Goal: Find specific page/section: Find specific page/section

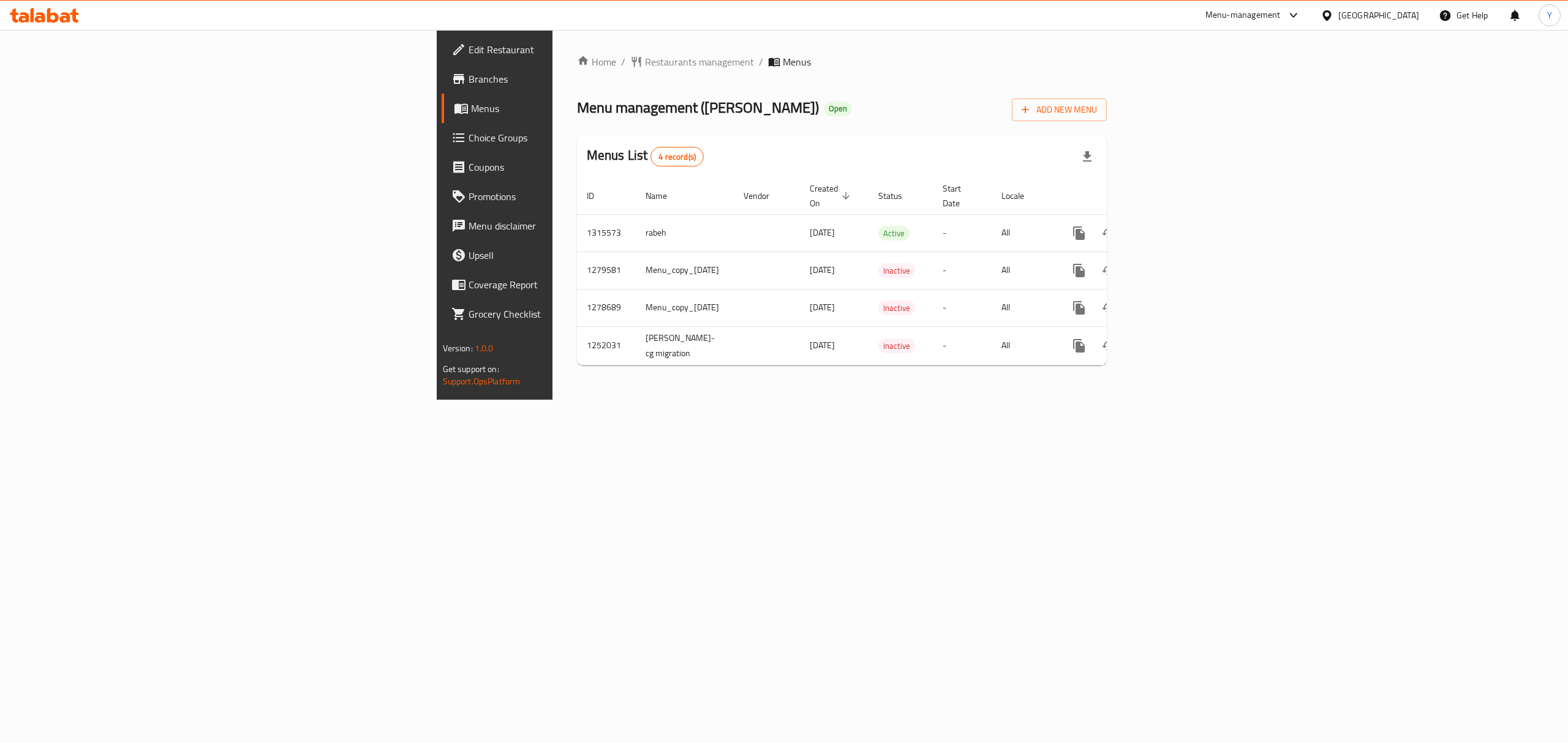
click at [469, 85] on span "Branches" at bounding box center [579, 79] width 220 height 15
click at [1182, 219] on link "enhanced table" at bounding box center [1167, 234] width 30 height 30
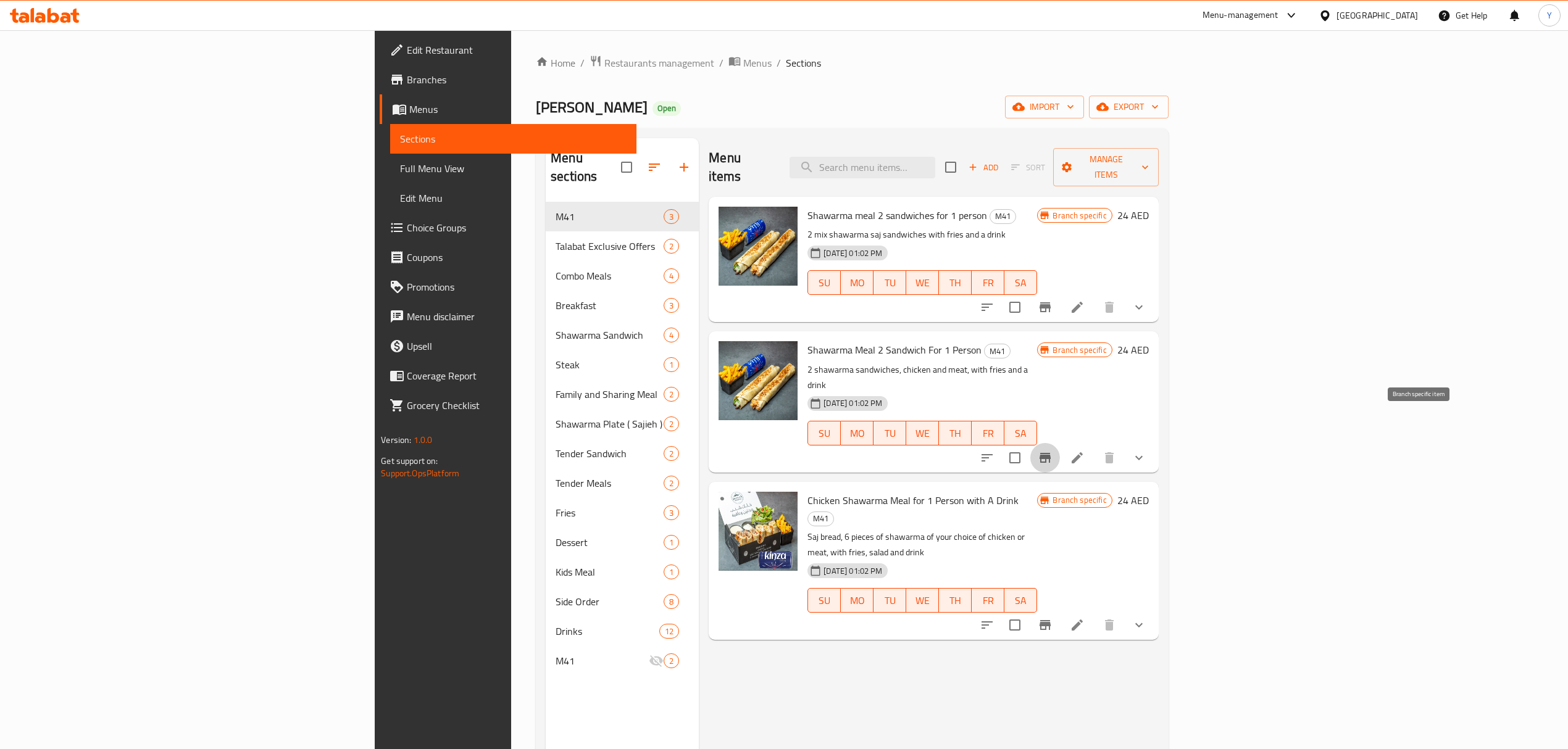
click at [1052, 451] on icon "Branch-specific-item" at bounding box center [1045, 458] width 15 height 15
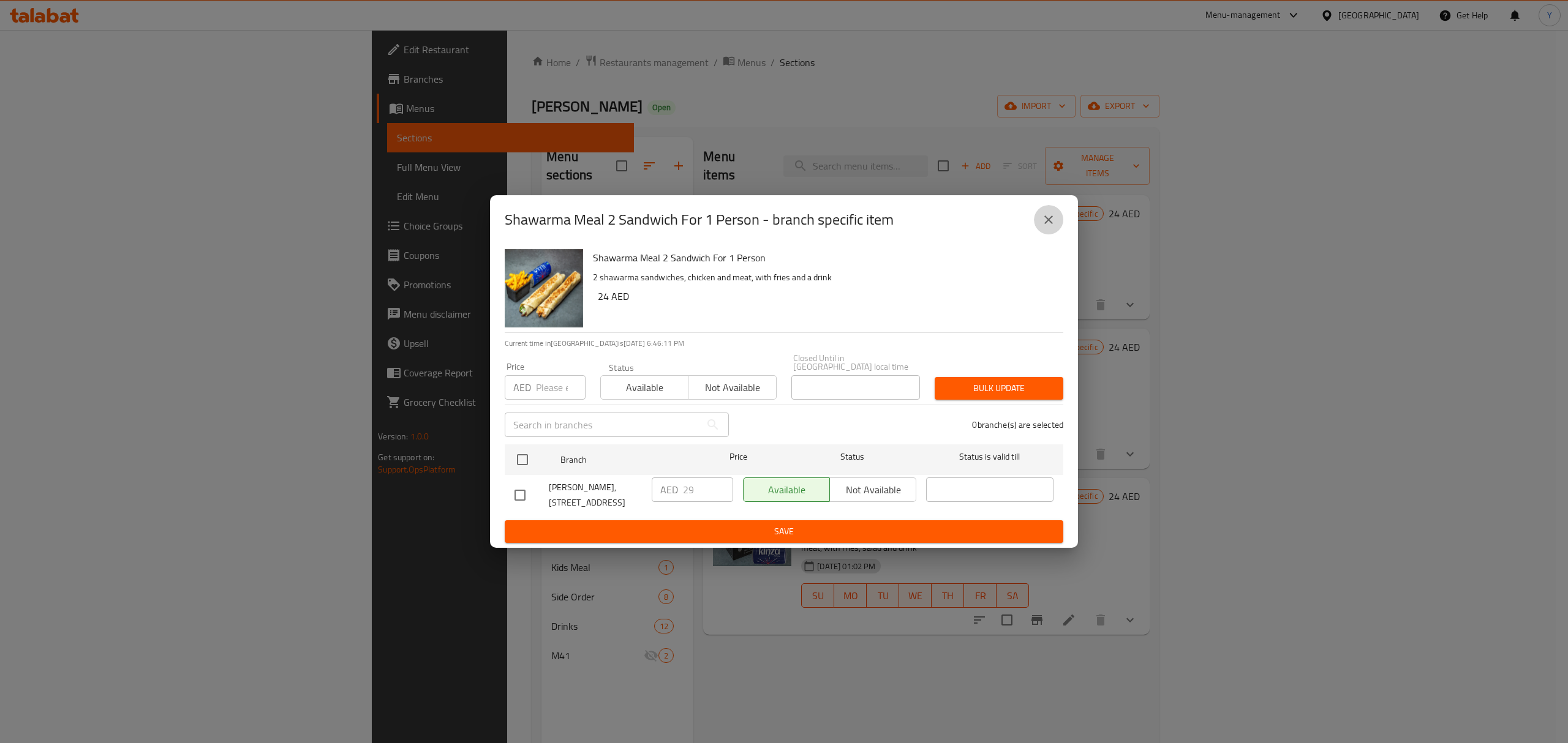
click at [1056, 221] on button "close" at bounding box center [1049, 220] width 30 height 30
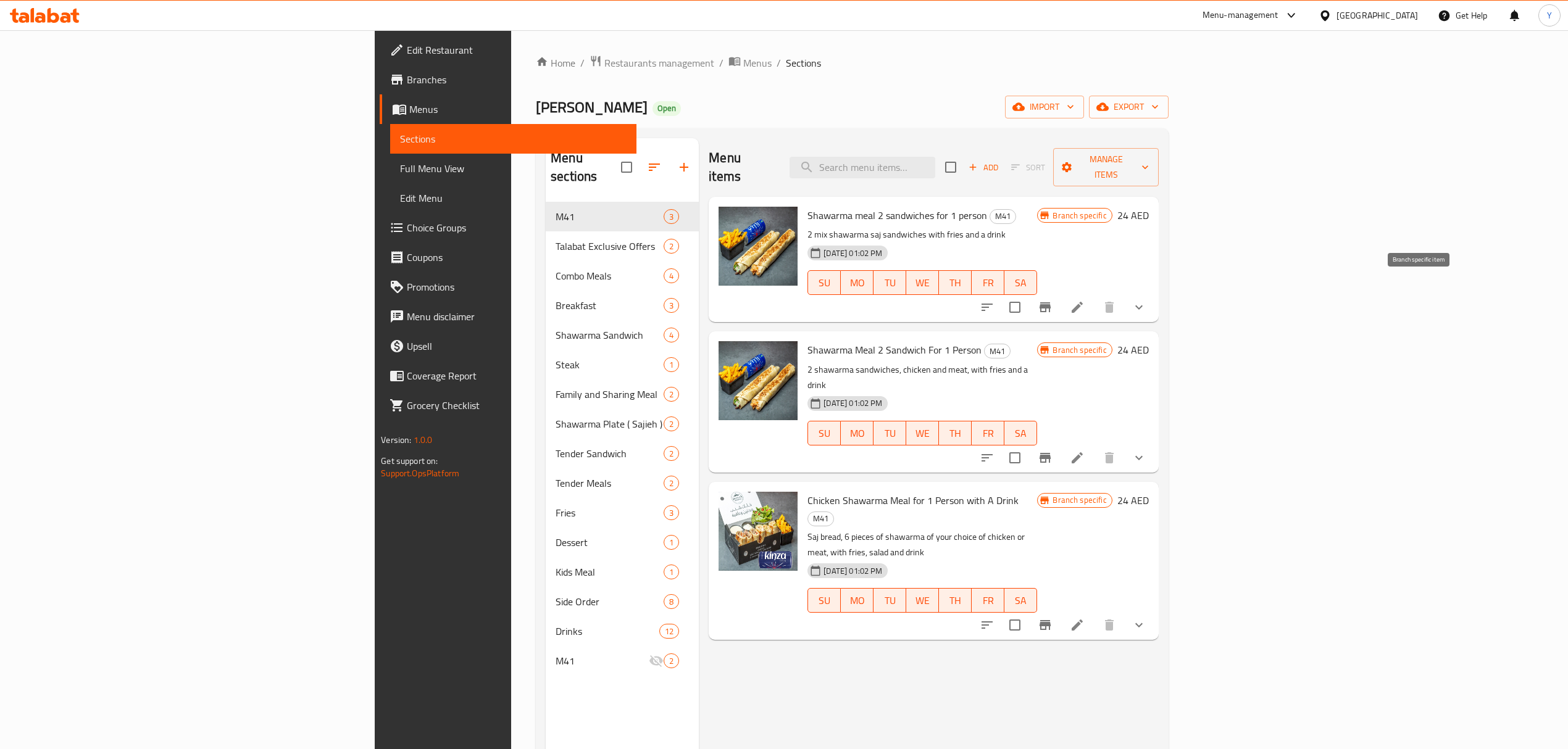
click at [1050, 302] on icon "Branch-specific-item" at bounding box center [1045, 307] width 11 height 10
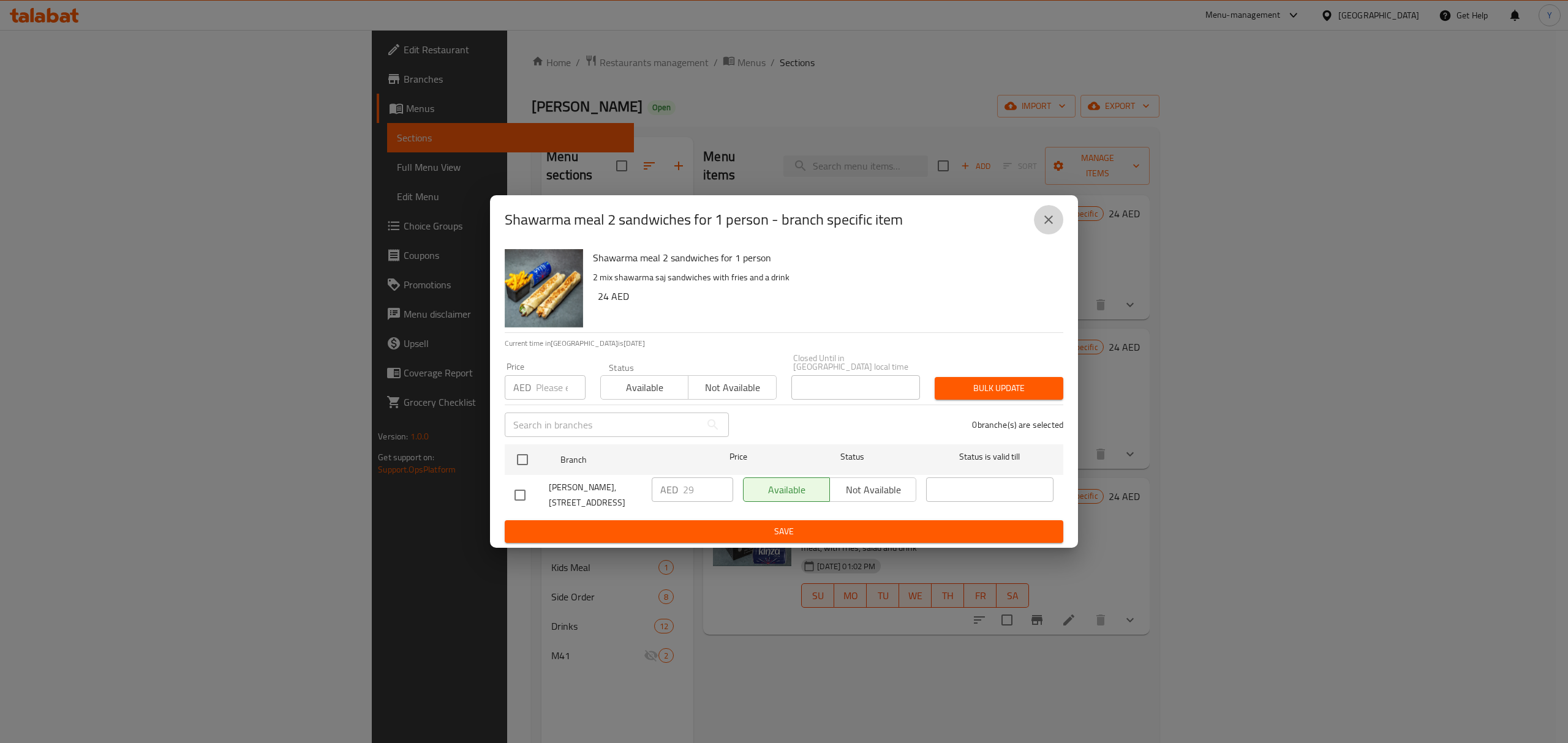
click at [1051, 221] on icon "close" at bounding box center [1048, 219] width 9 height 9
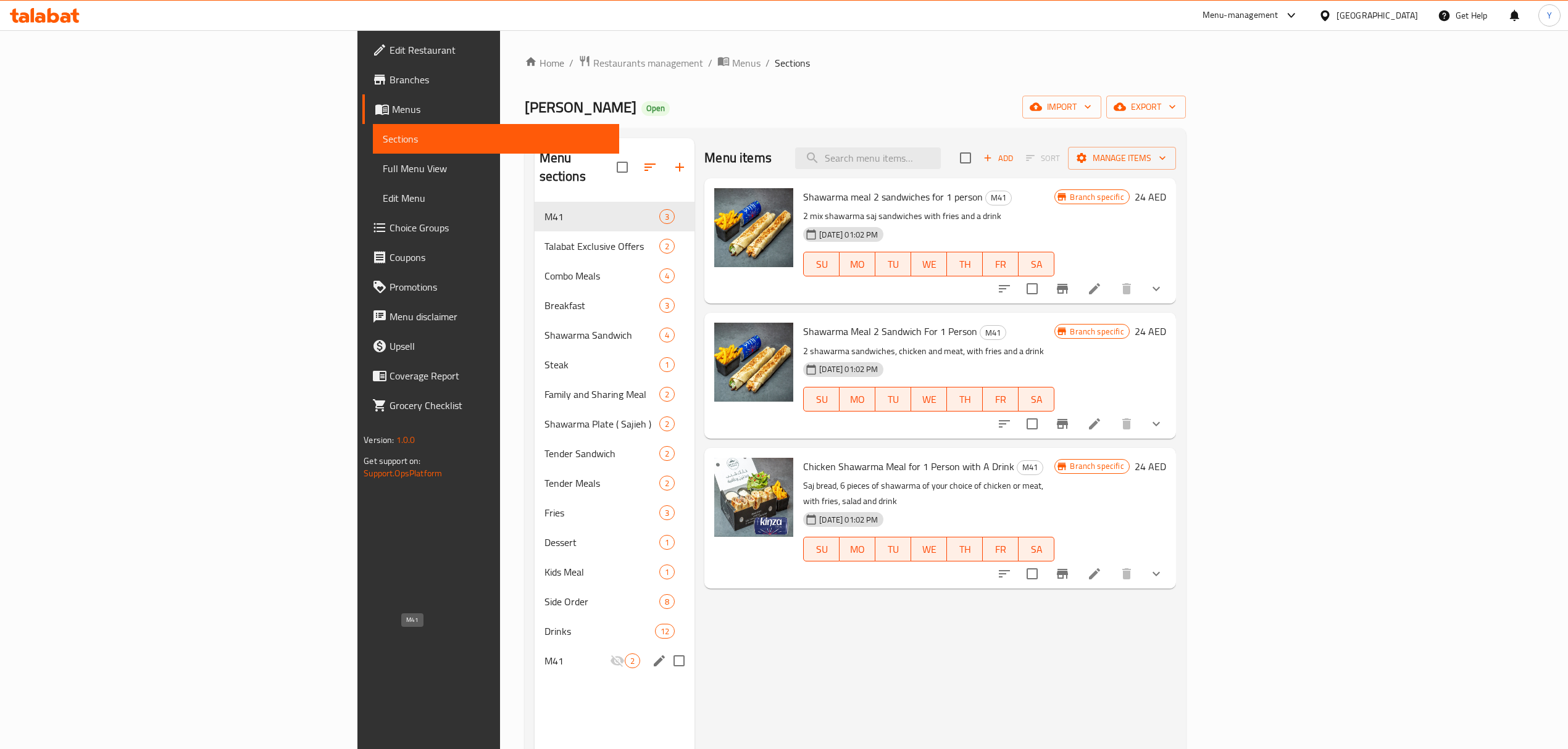
click at [544, 654] on span "M41" at bounding box center [577, 661] width 66 height 15
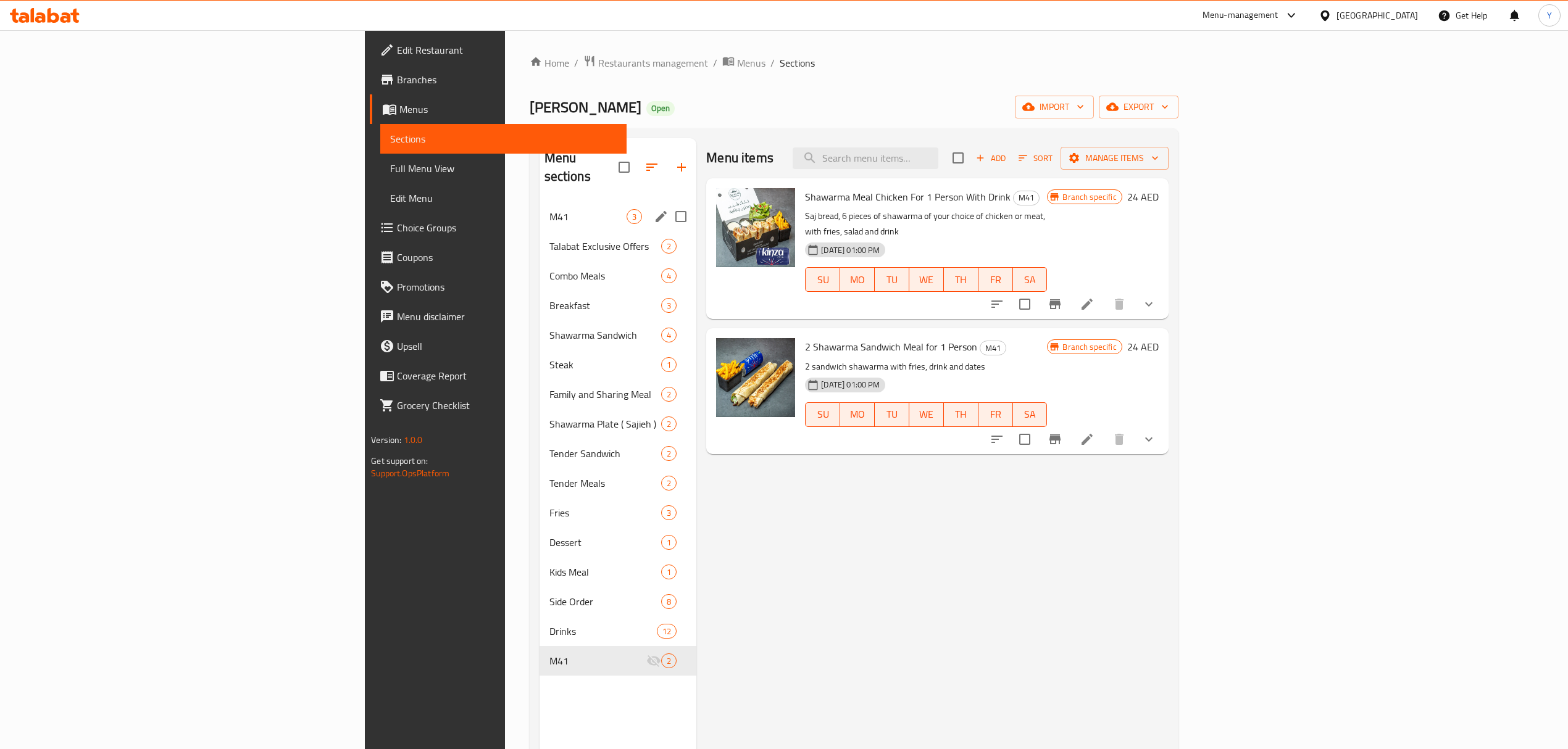
click at [539, 208] on div "M41 3" at bounding box center [618, 217] width 158 height 30
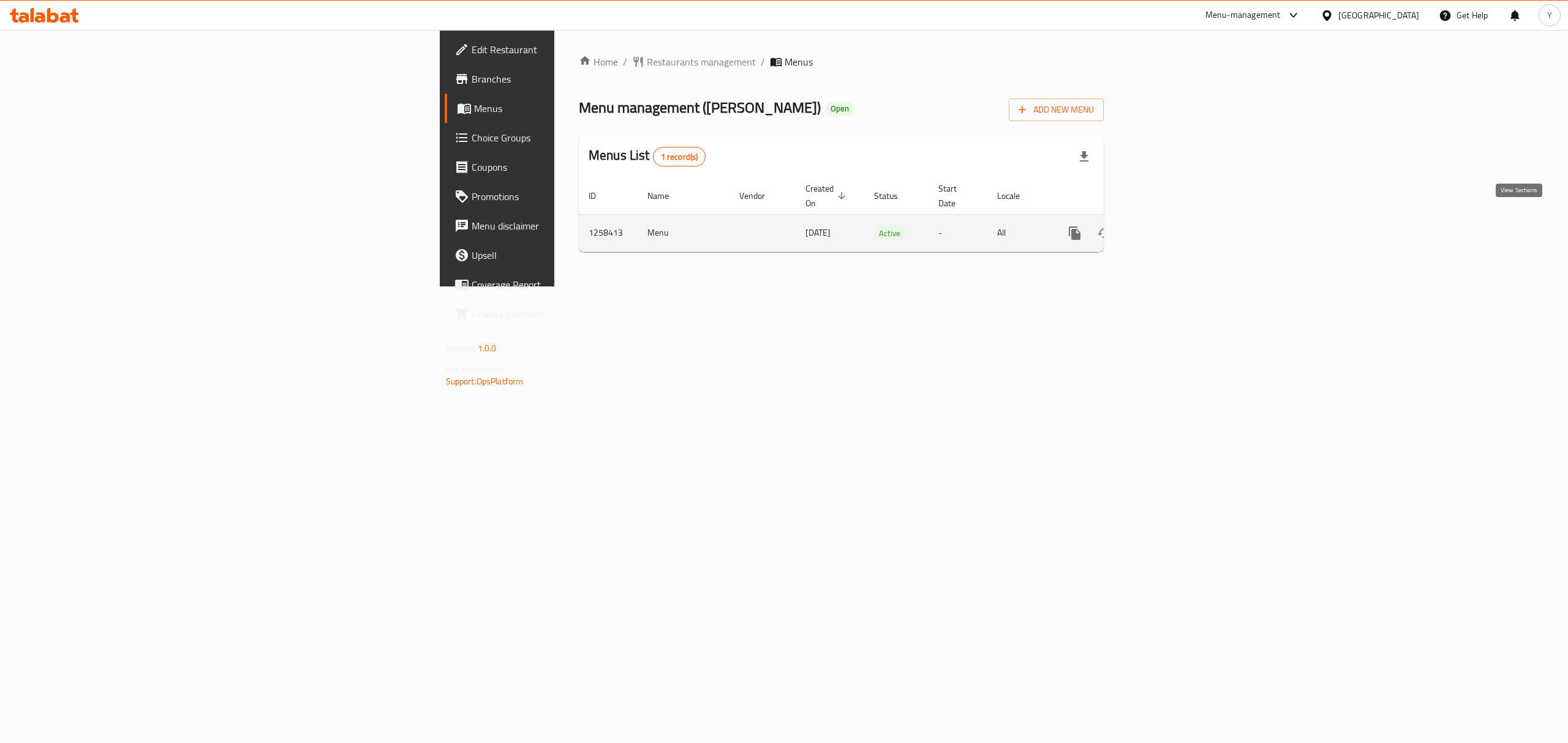
click at [1178, 232] on link "enhanced table" at bounding box center [1163, 234] width 30 height 30
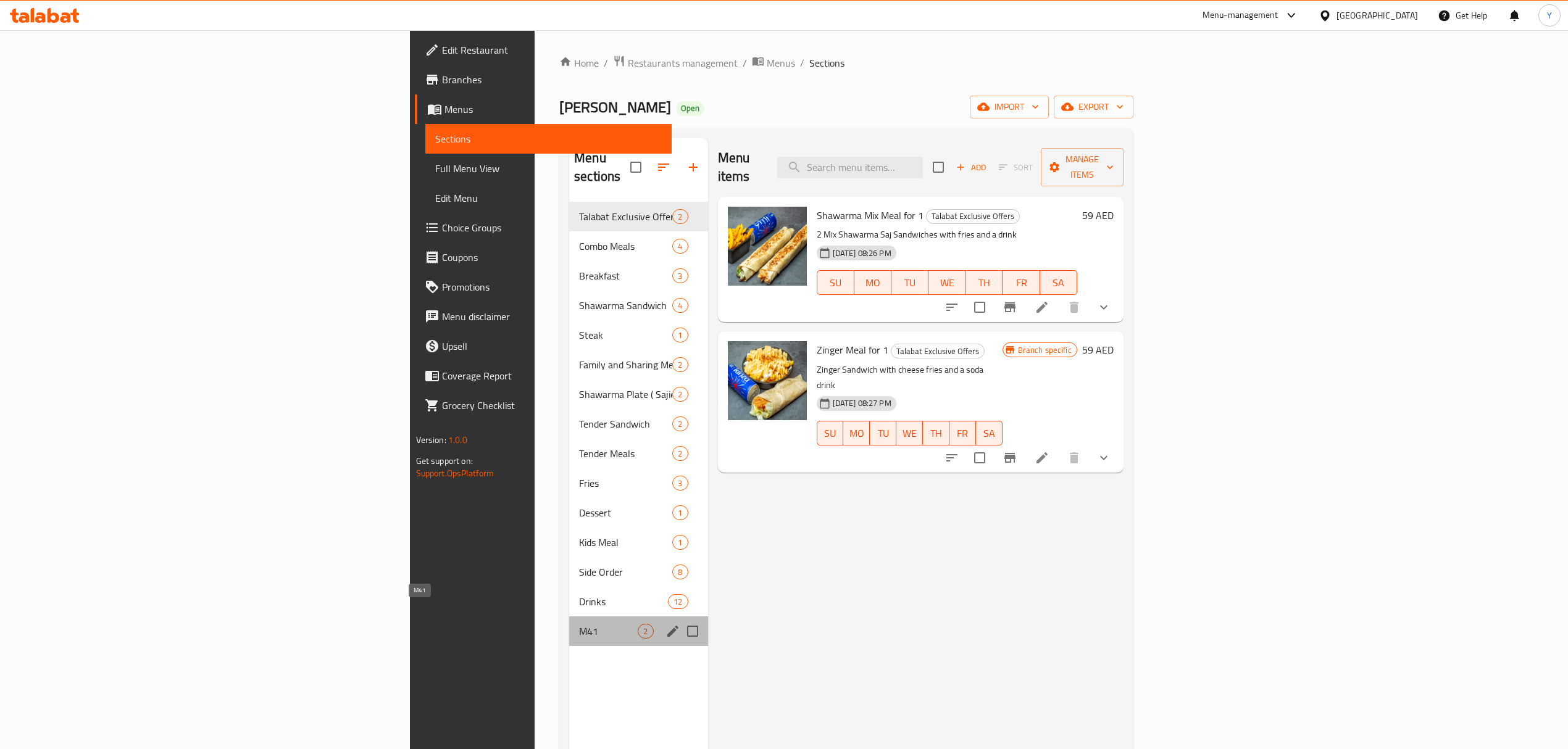
click at [579, 624] on span "M41" at bounding box center [608, 631] width 59 height 15
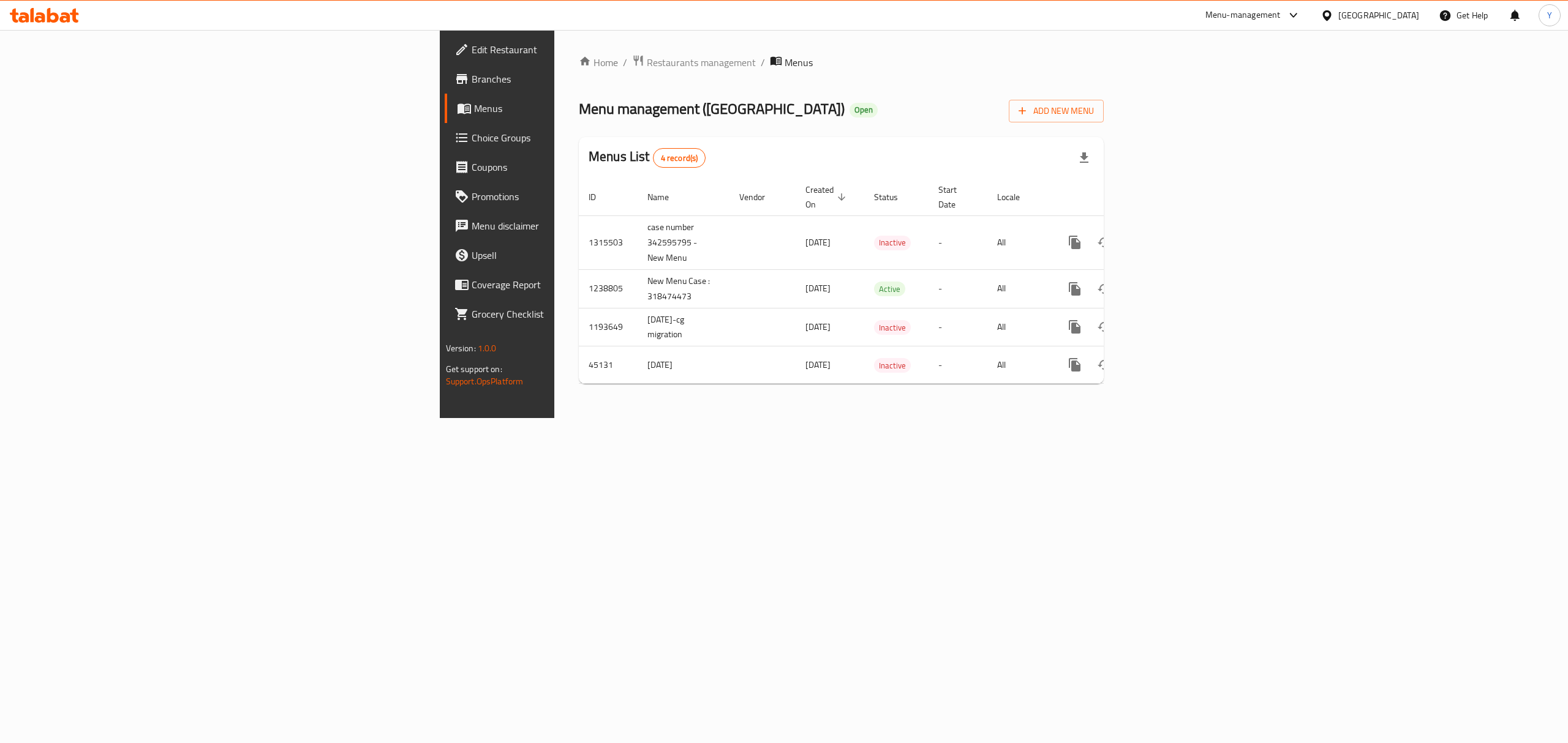
click at [471, 82] on span "Branches" at bounding box center [582, 79] width 220 height 15
click at [1170, 234] on icon "enhanced table" at bounding box center [1163, 241] width 15 height 15
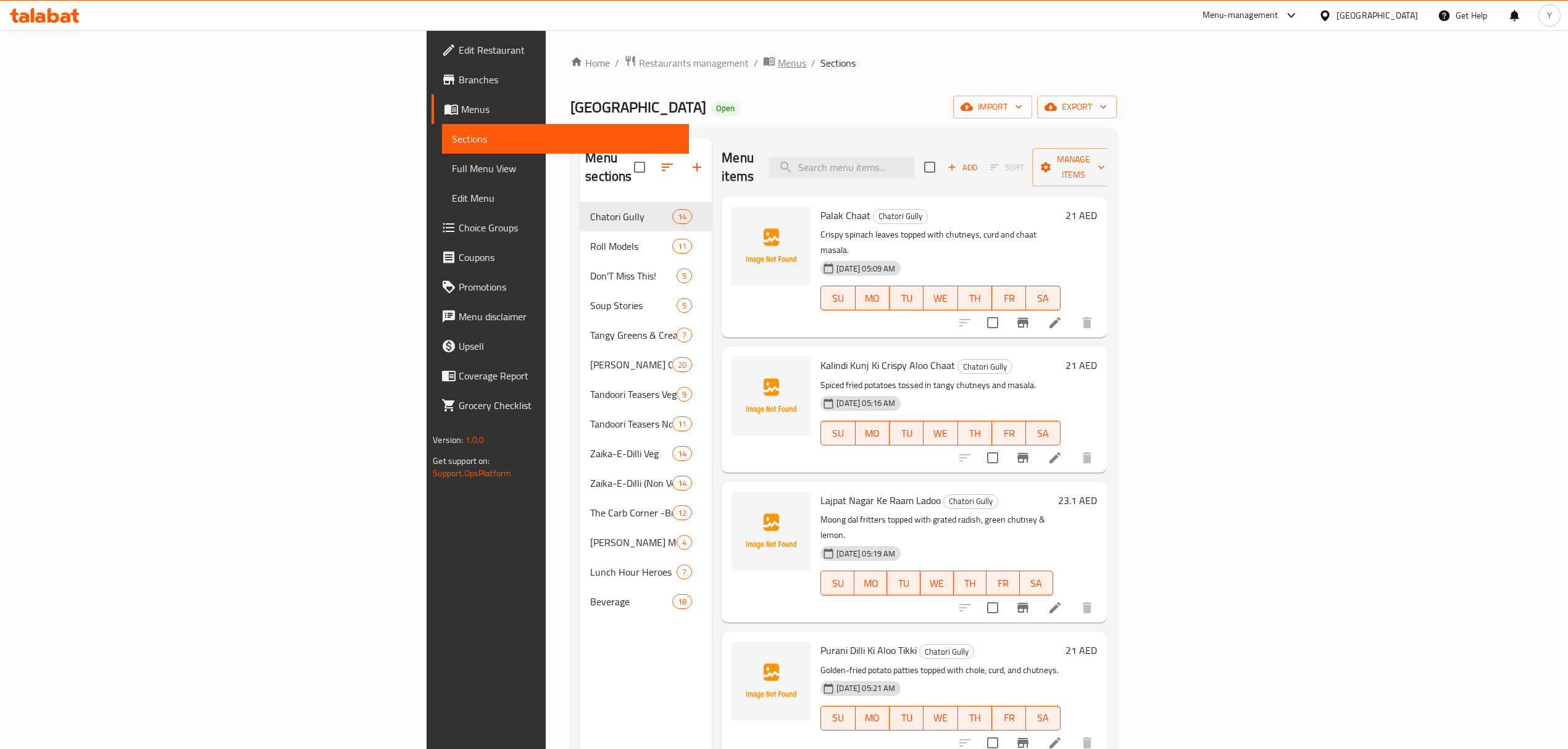
click at [778, 58] on span "Menus" at bounding box center [792, 63] width 28 height 15
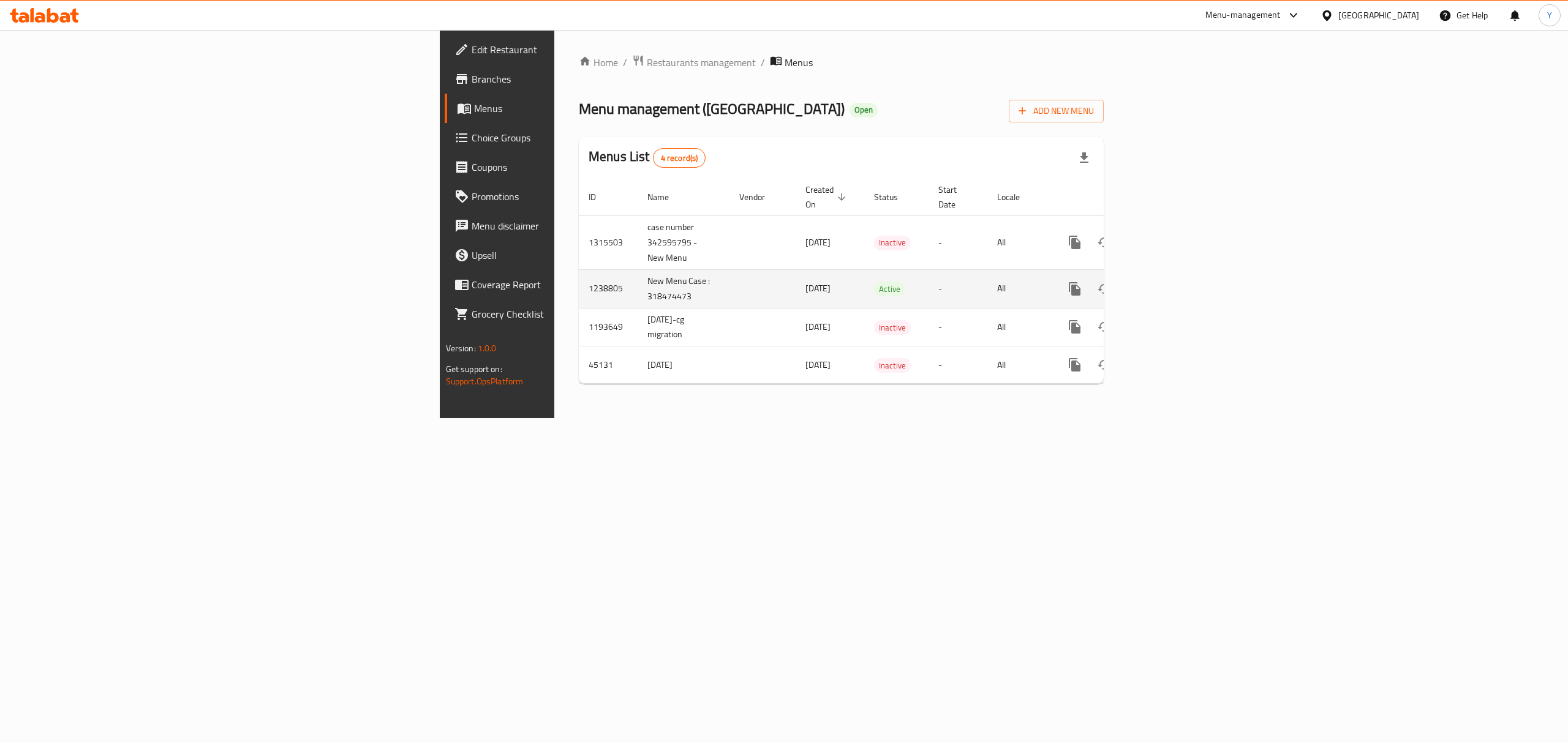
click at [579, 269] on td "1238805" at bounding box center [608, 288] width 59 height 38
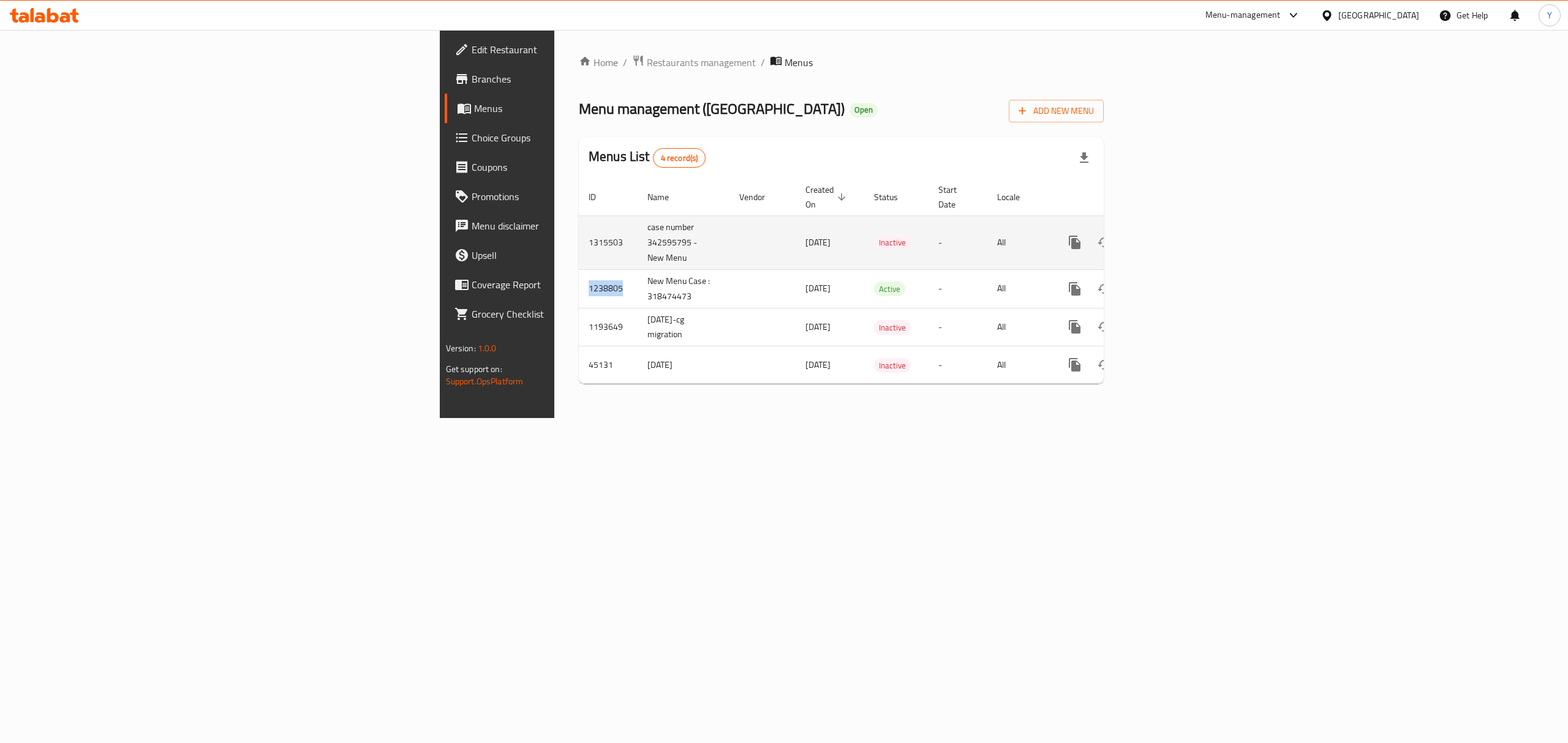
copy td "1238805"
click at [579, 228] on td "1315503" at bounding box center [608, 242] width 59 height 54
copy td "1315503"
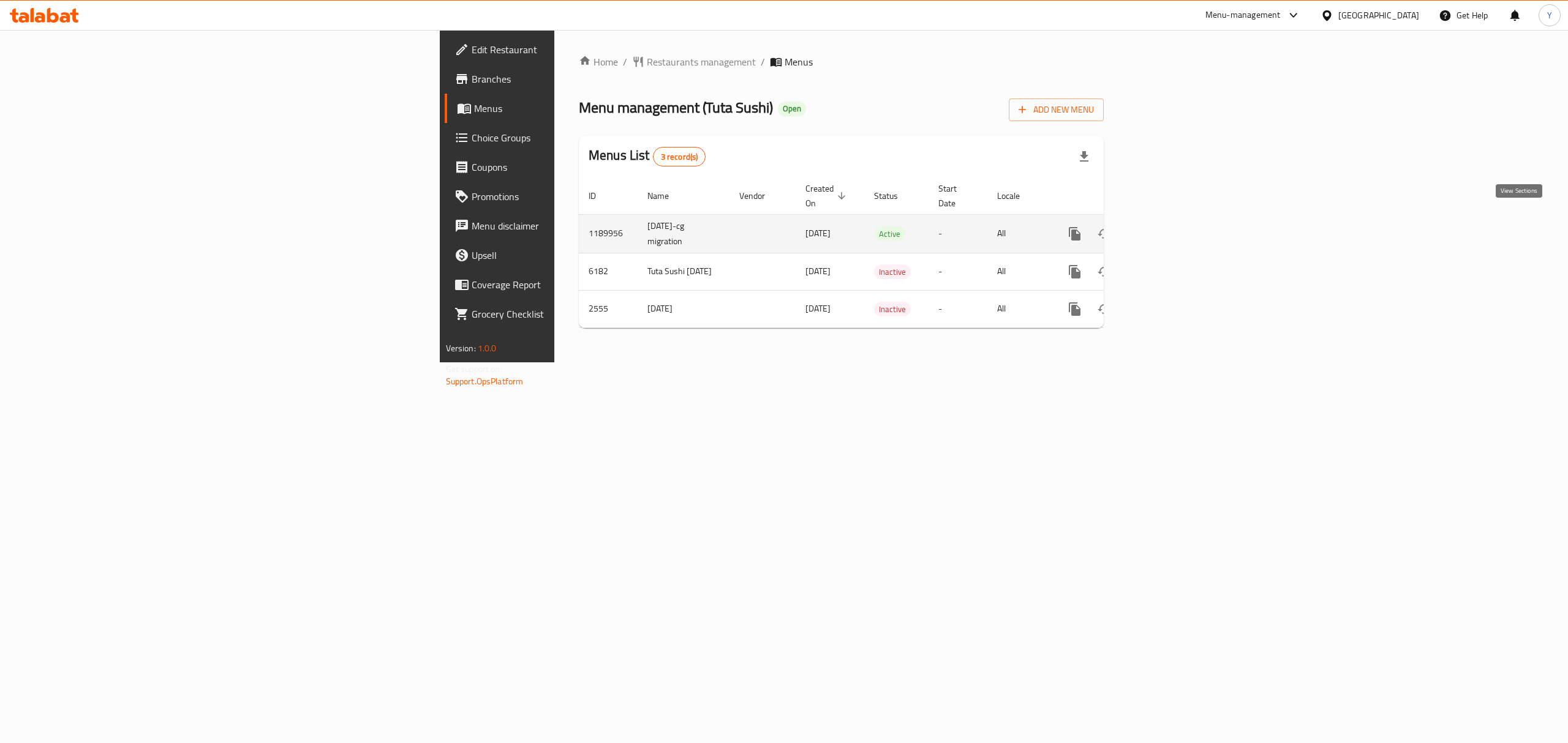
click at [1178, 219] on link "enhanced table" at bounding box center [1163, 234] width 30 height 30
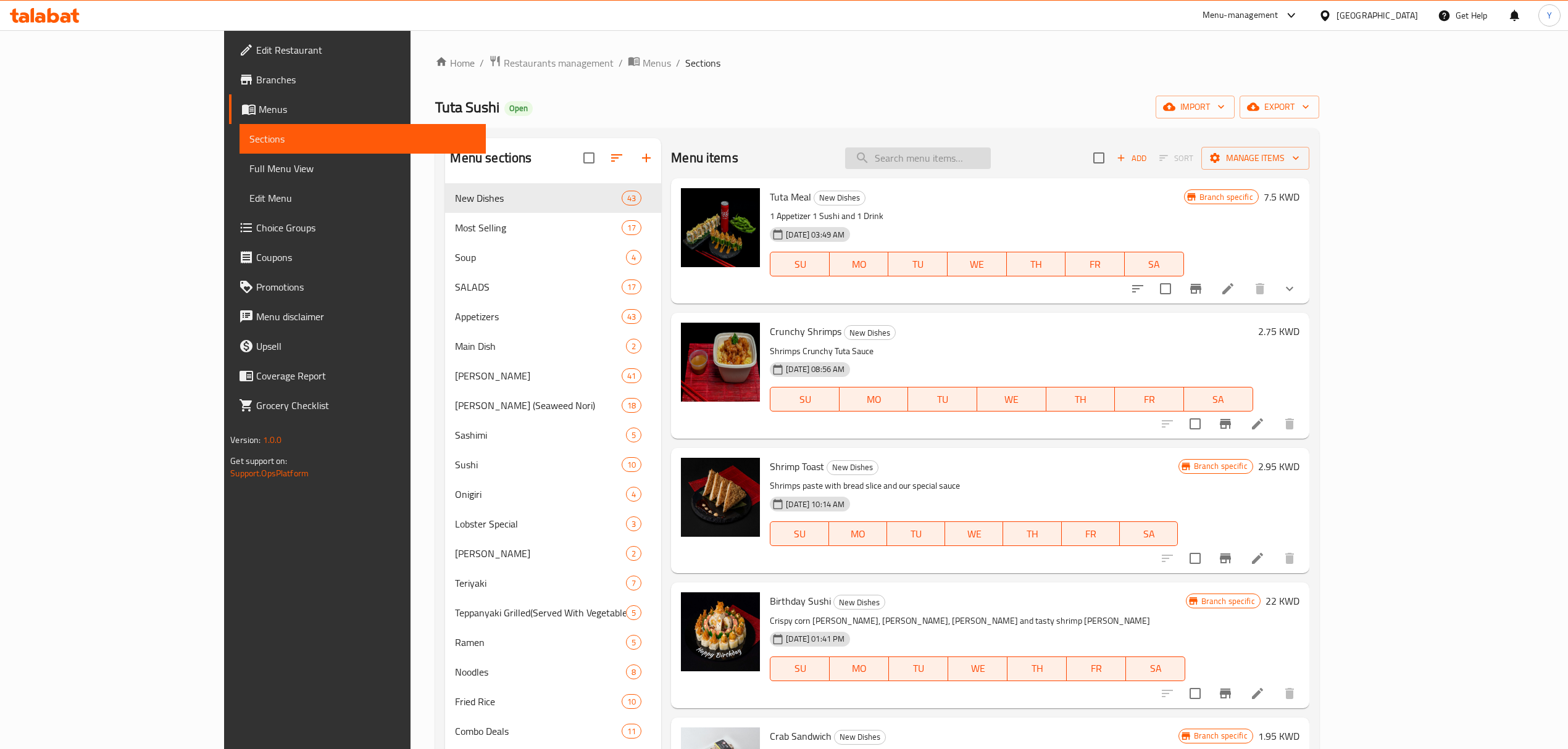
click at [991, 158] on input "search" at bounding box center [918, 158] width 145 height 22
paste input "Crunchy Shrimp"
type input "Crunchy Shrimp"
